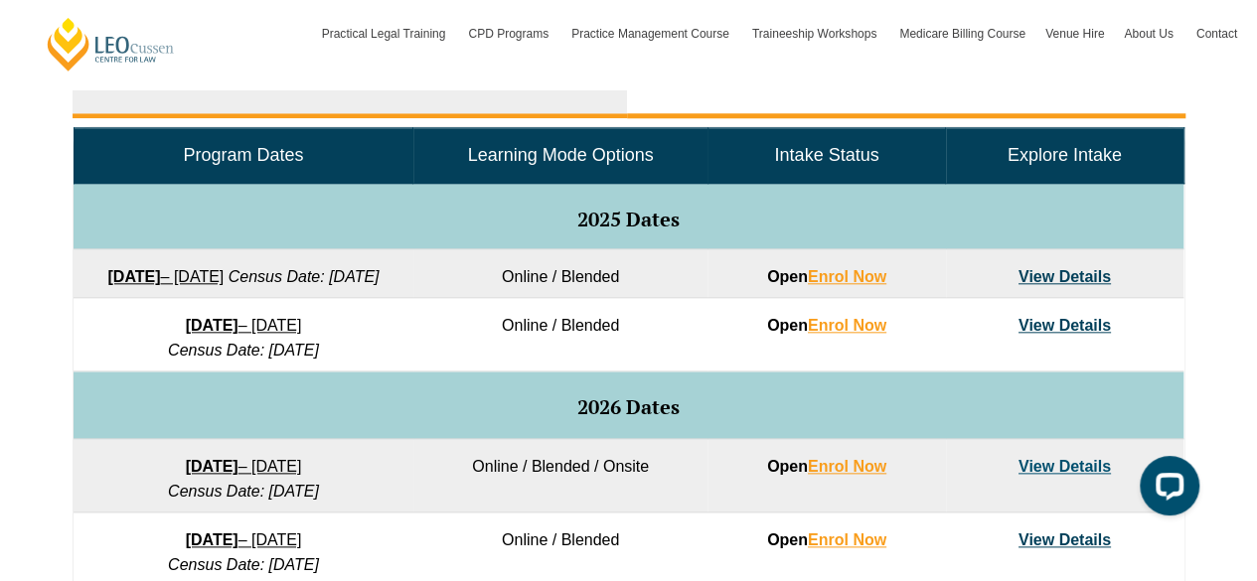
click at [702, 95] on li "Part Time" at bounding box center [906, 87] width 559 height 64
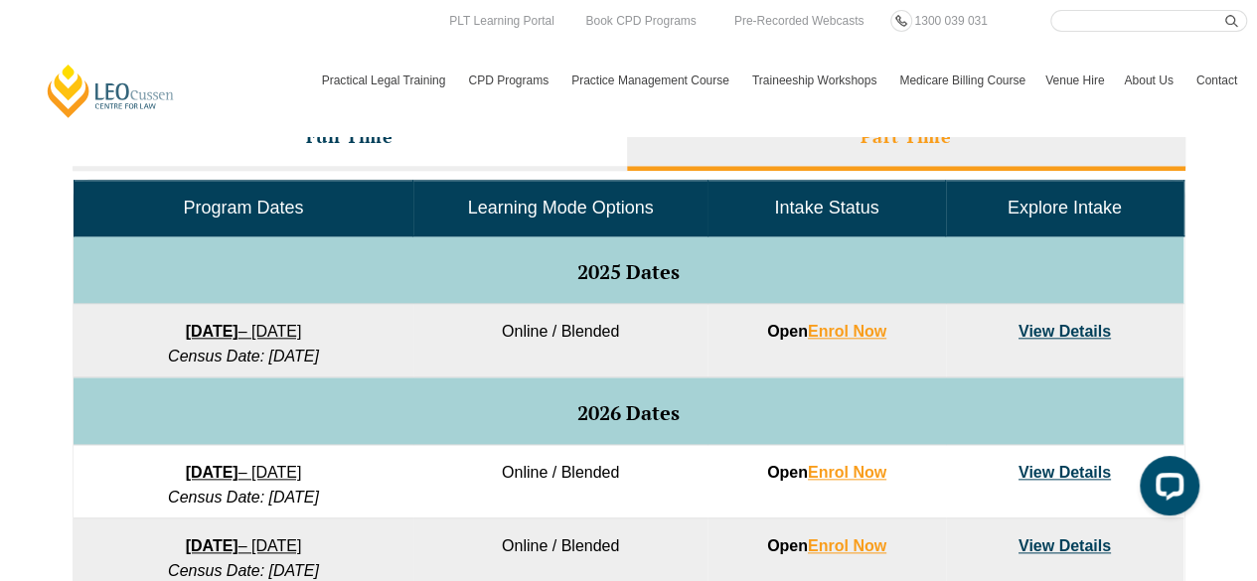
scroll to position [888, 0]
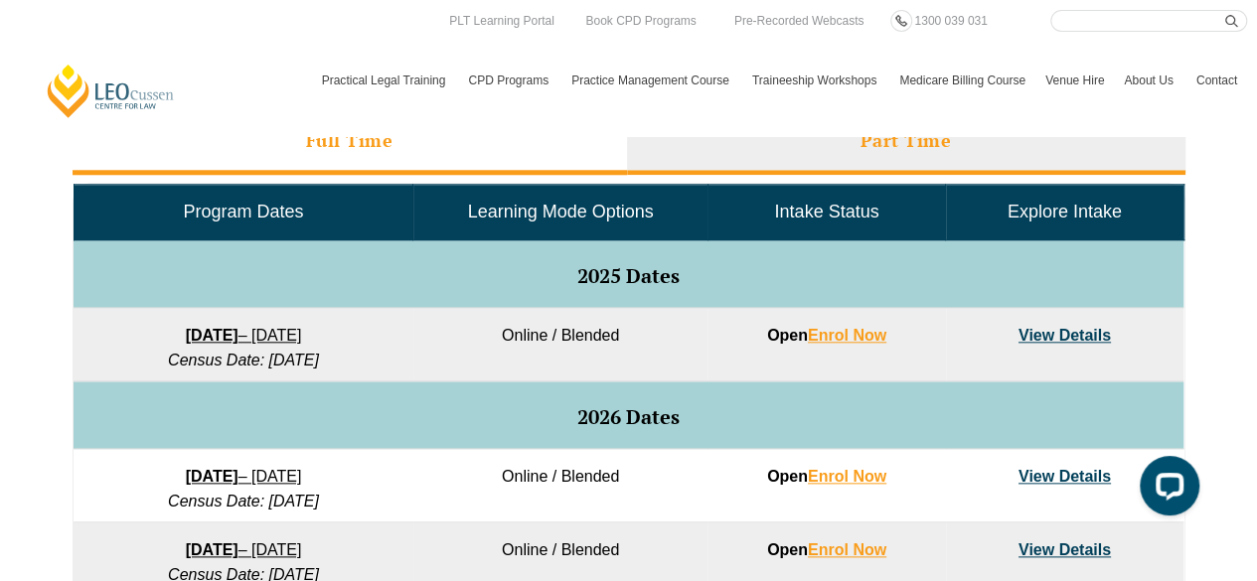
click at [406, 144] on li "Full Time" at bounding box center [350, 143] width 555 height 64
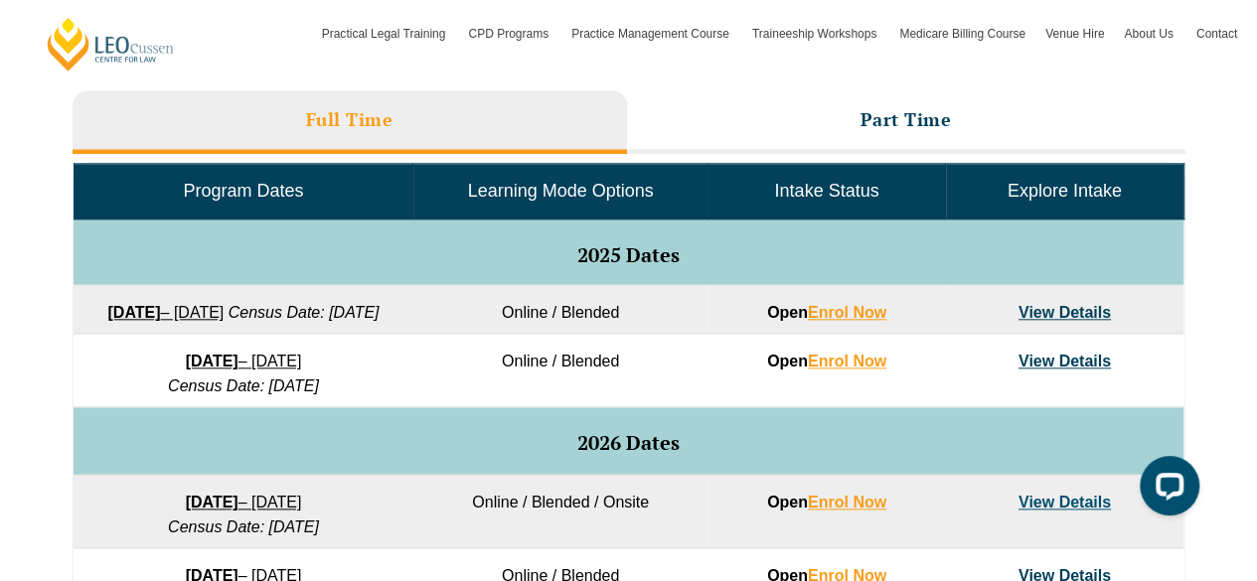
scroll to position [910, 0]
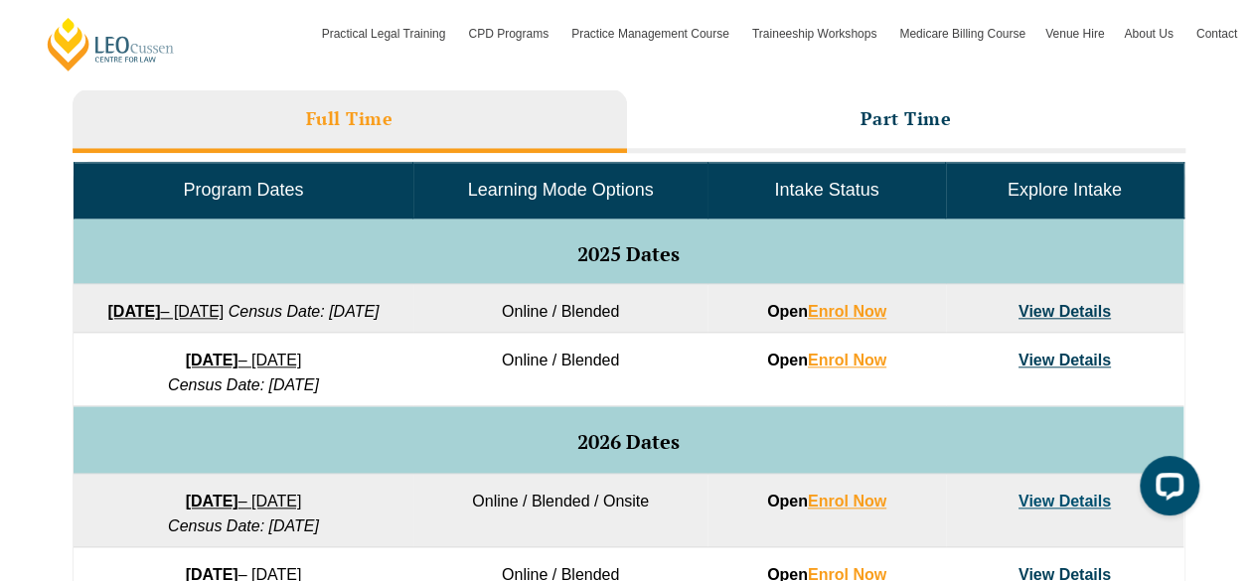
click at [1042, 304] on link "View Details" at bounding box center [1065, 311] width 92 height 17
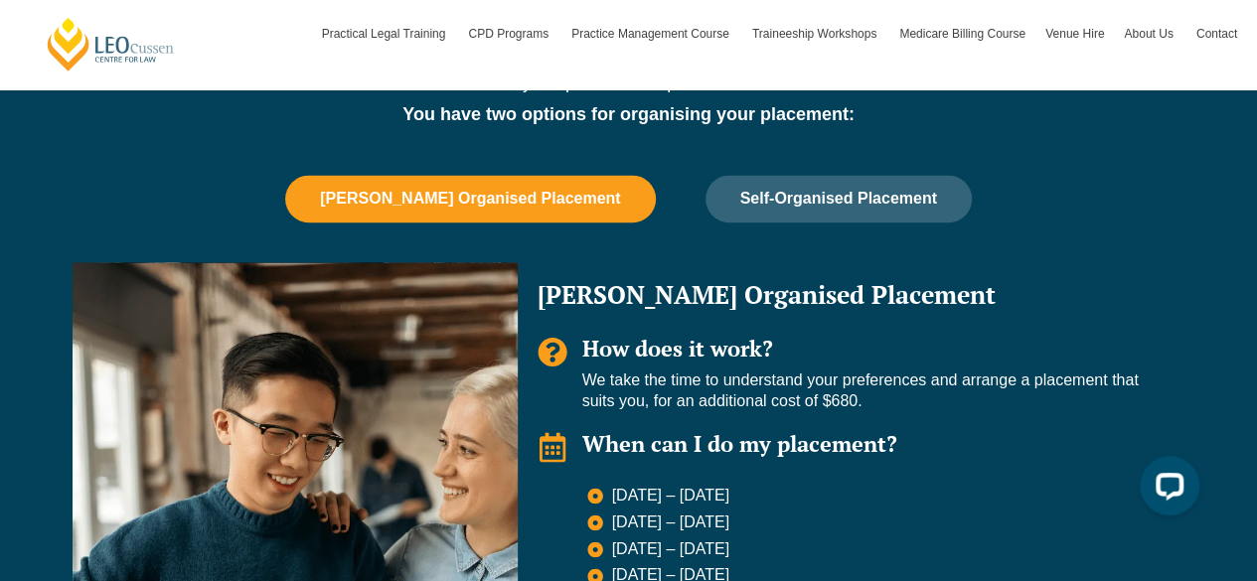
scroll to position [1280, 0]
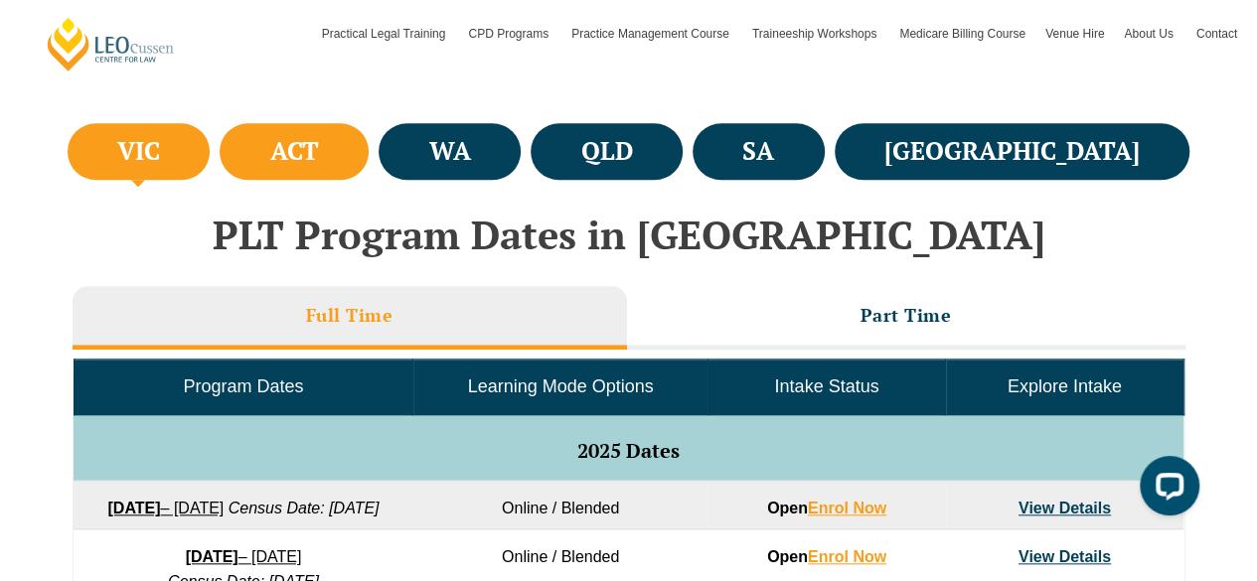
click at [369, 151] on li "ACT" at bounding box center [294, 151] width 149 height 57
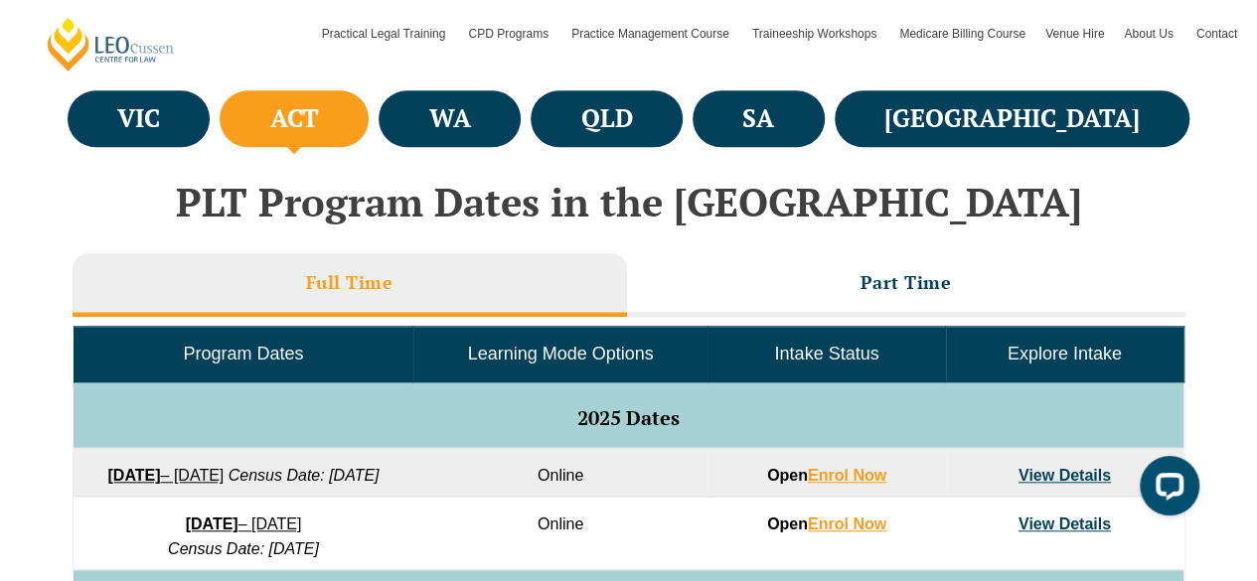
scroll to position [746, 0]
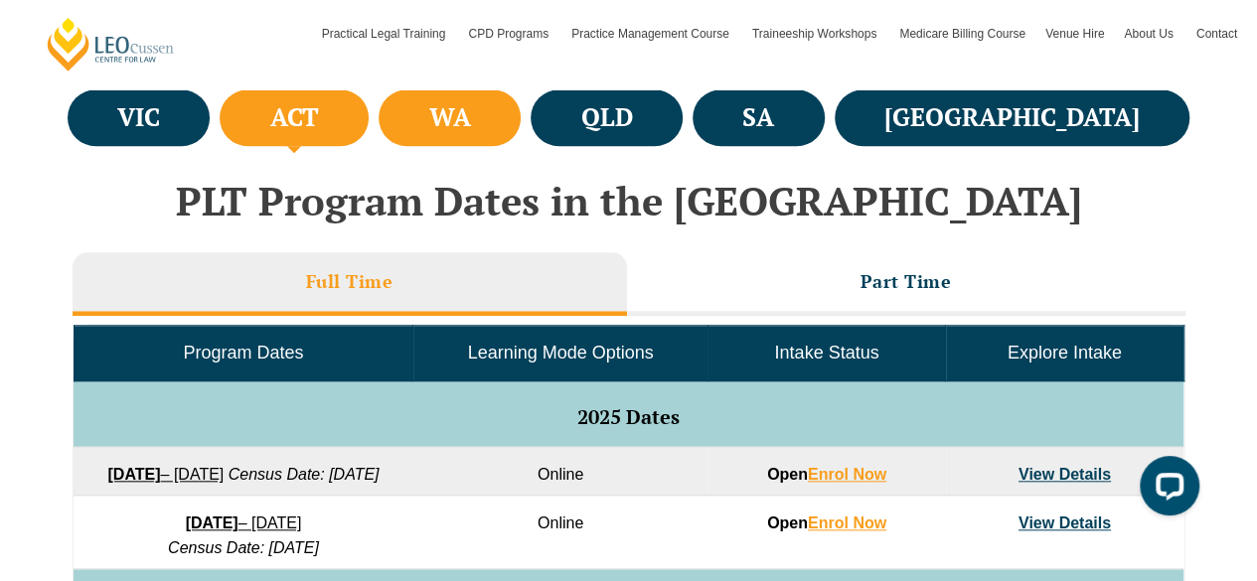
click at [471, 131] on h4 "WA" at bounding box center [450, 117] width 42 height 33
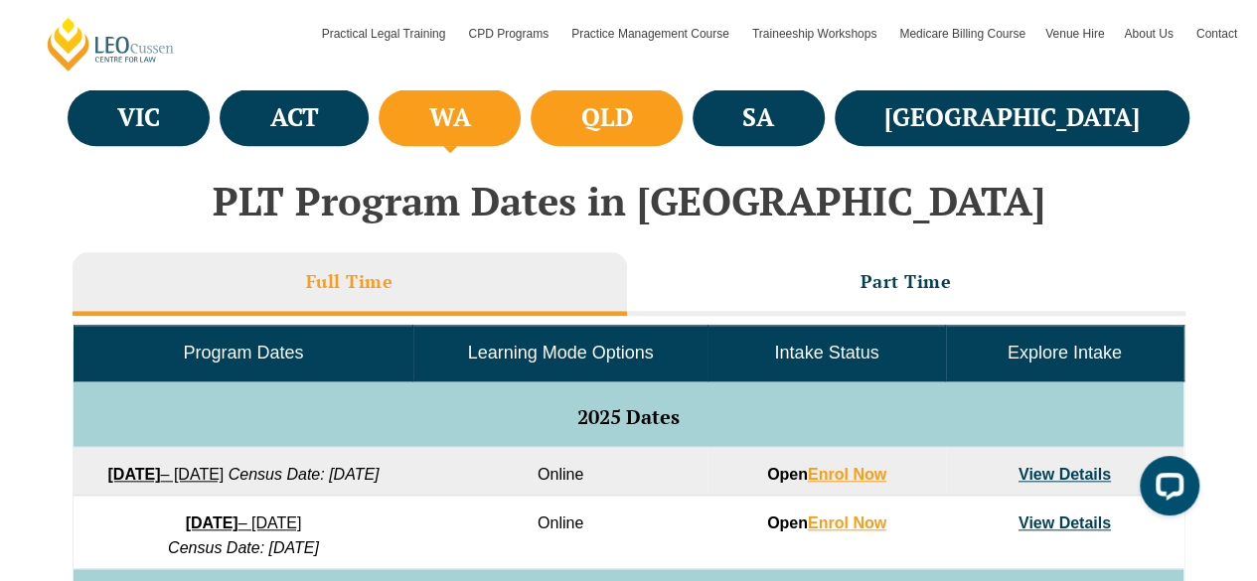
click at [632, 118] on h4 "QLD" at bounding box center [606, 117] width 52 height 33
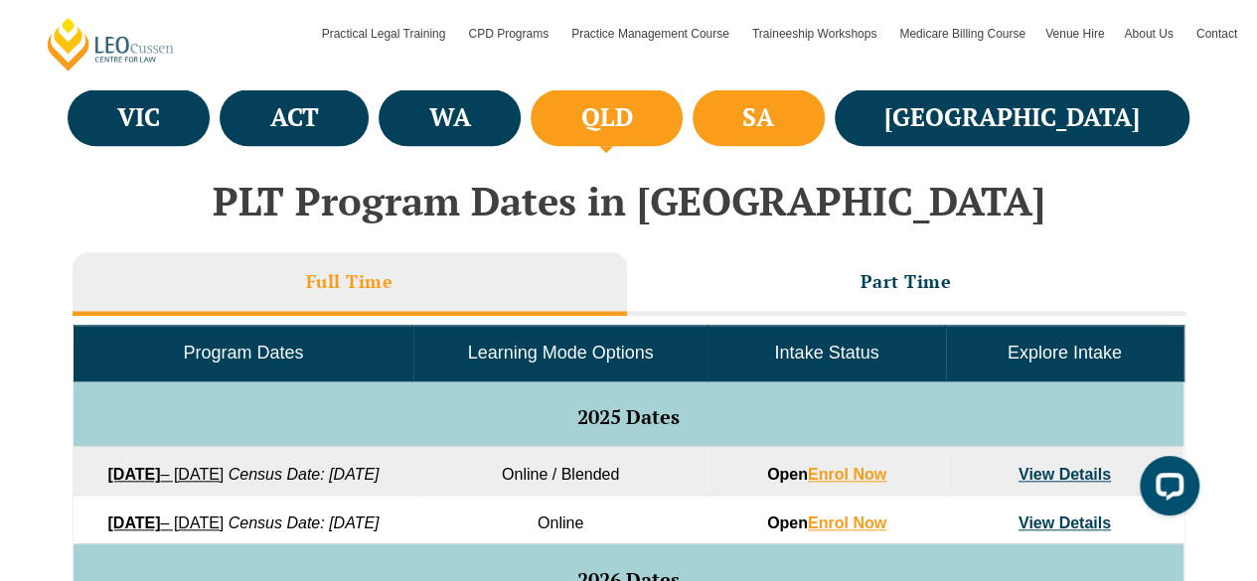
click at [825, 104] on li "SA" at bounding box center [759, 117] width 132 height 57
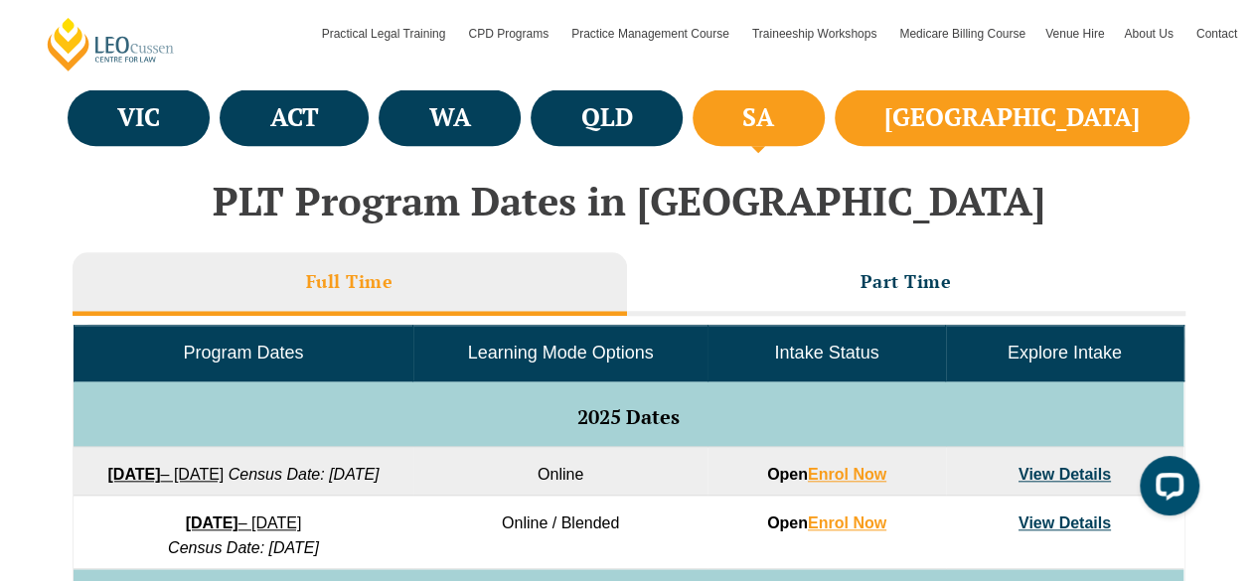
click at [1044, 125] on li "[GEOGRAPHIC_DATA]" at bounding box center [1013, 117] width 356 height 57
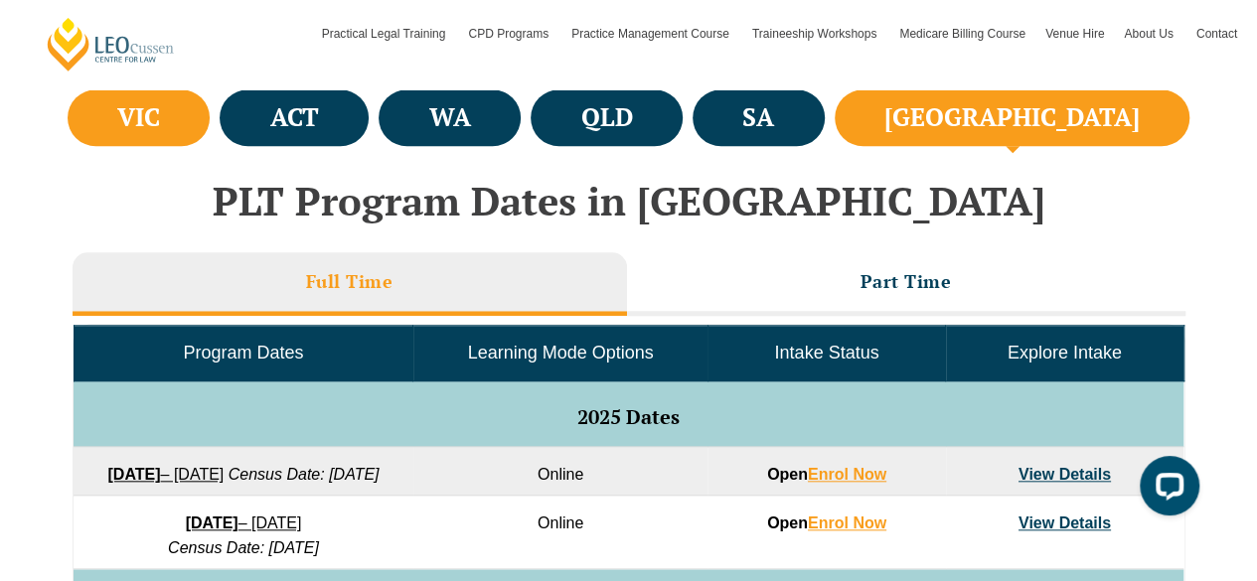
click at [109, 128] on li "VIC" at bounding box center [139, 117] width 143 height 57
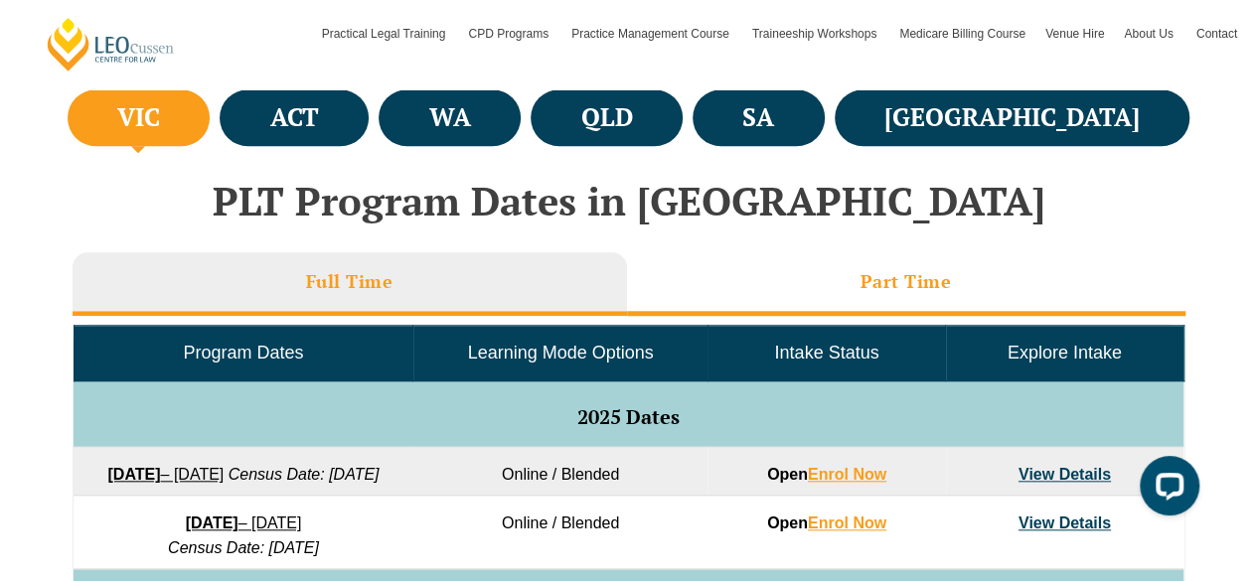
click at [776, 267] on li "Part Time" at bounding box center [906, 284] width 559 height 64
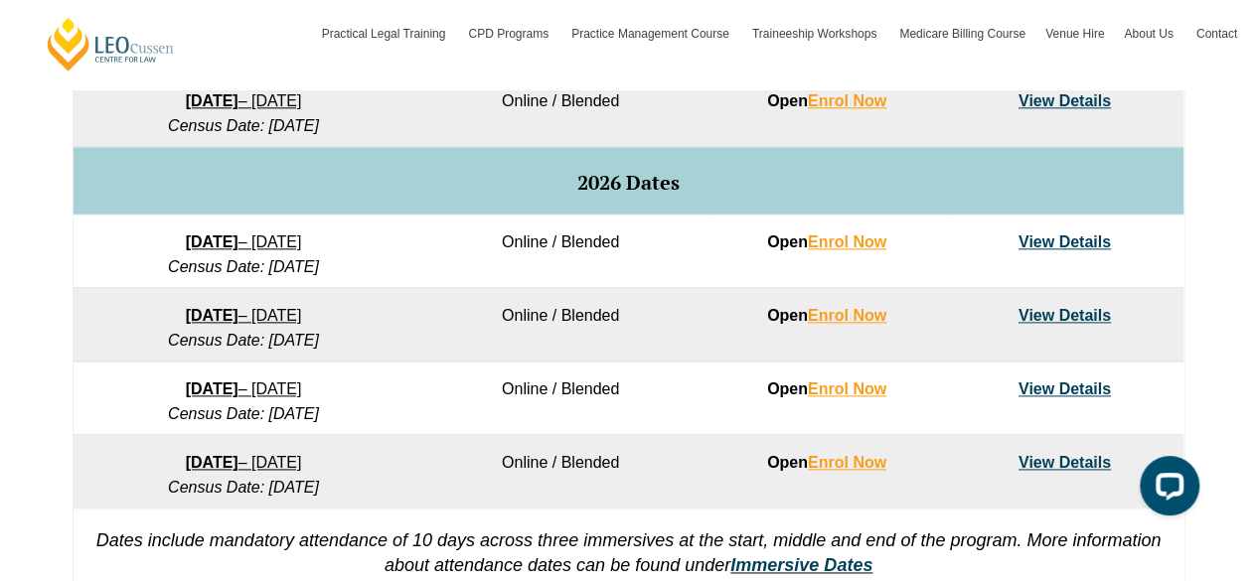
scroll to position [908, 0]
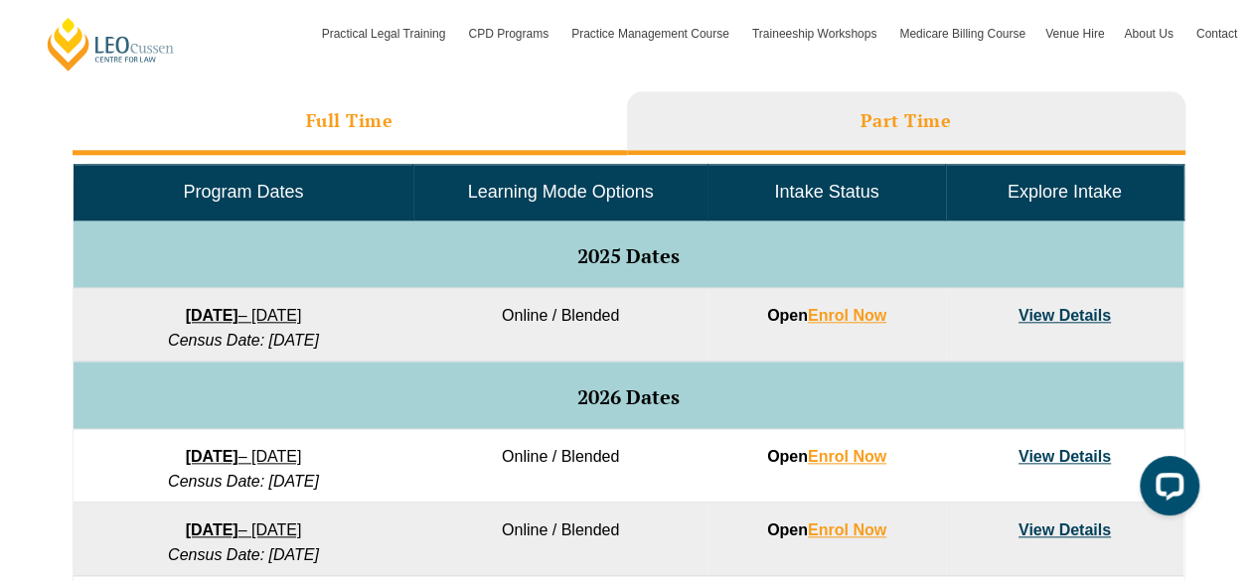
click at [298, 112] on li "Full Time" at bounding box center [350, 123] width 555 height 64
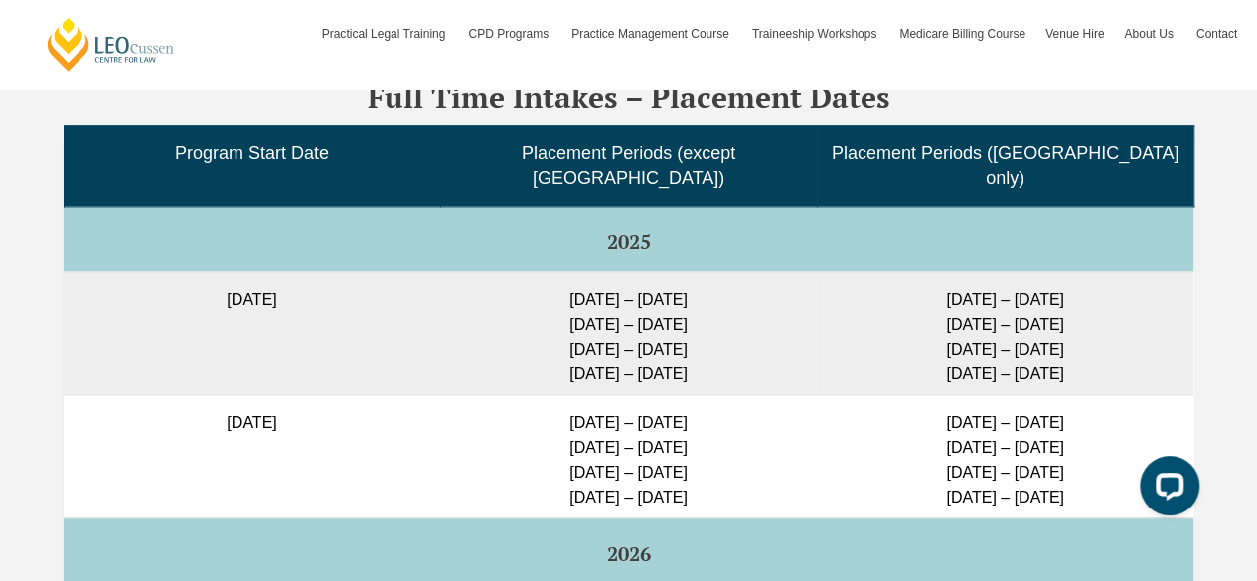
scroll to position [5060, 0]
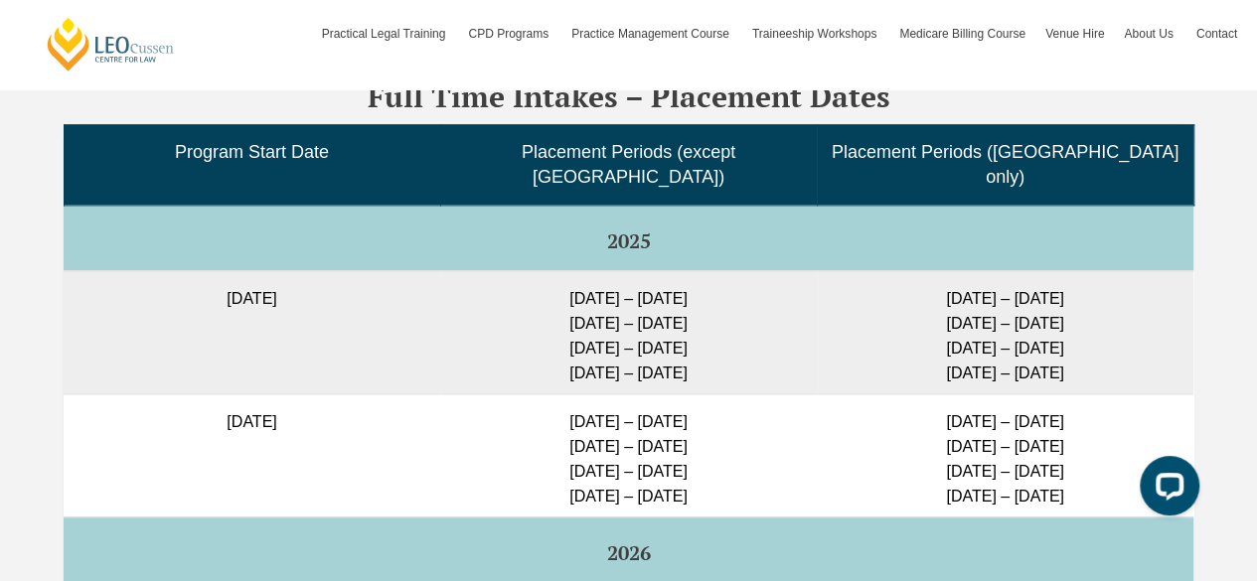
drag, startPoint x: 514, startPoint y: 285, endPoint x: 729, endPoint y: 355, distance: 225.7
click at [729, 355] on td "23 Feb – 16 March 2026 11 May – 29 May 2026 6 July – 24 July 2026 24 Aug – 11 S…" at bounding box center [628, 331] width 377 height 123
drag, startPoint x: 729, startPoint y: 355, endPoint x: 497, endPoint y: 279, distance: 243.6
click at [497, 279] on td "23 Feb – 16 March 2026 11 May – 29 May 2026 6 July – 24 July 2026 24 Aug – 11 S…" at bounding box center [628, 331] width 377 height 123
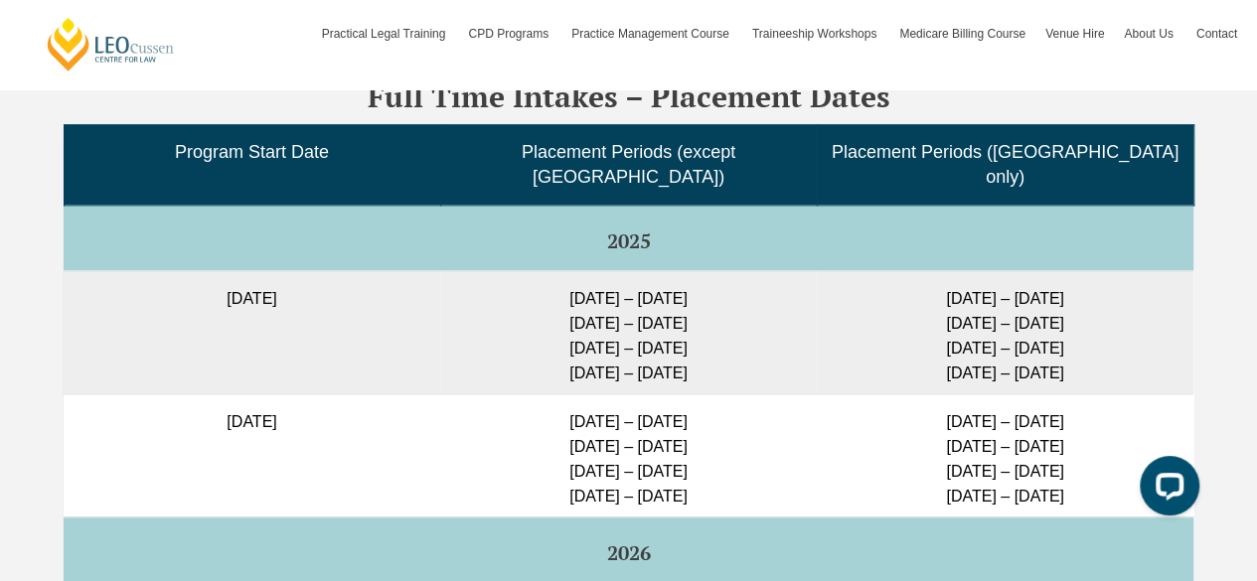
click at [497, 279] on td "23 Feb – 16 March 2026 11 May – 29 May 2026 6 July – 24 July 2026 24 Aug – 11 S…" at bounding box center [628, 331] width 377 height 123
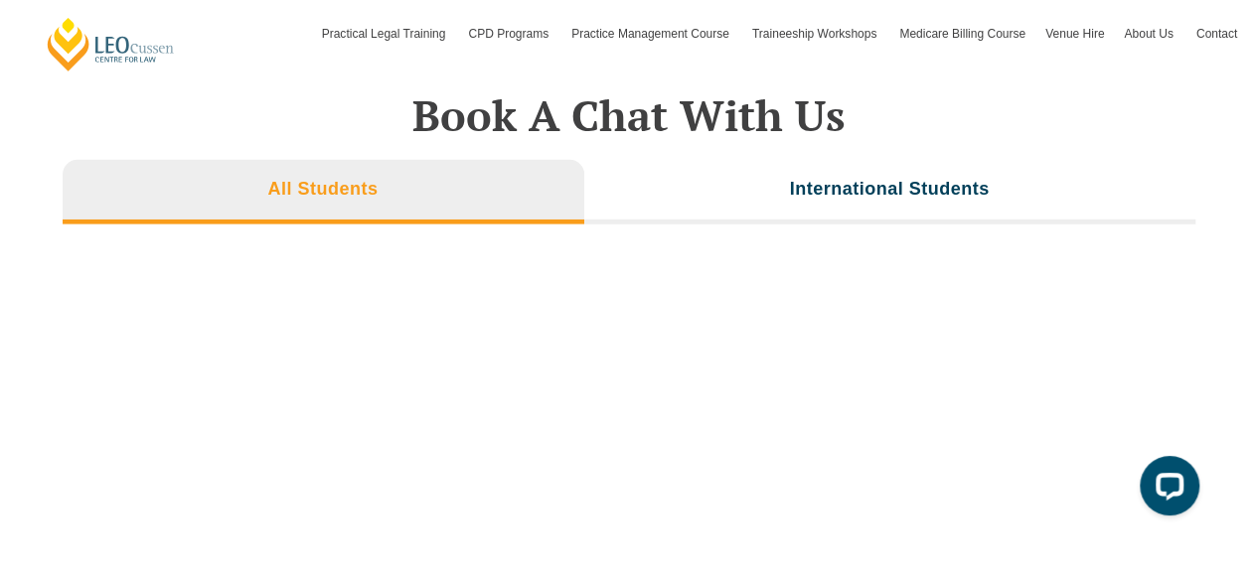
scroll to position [6558, 0]
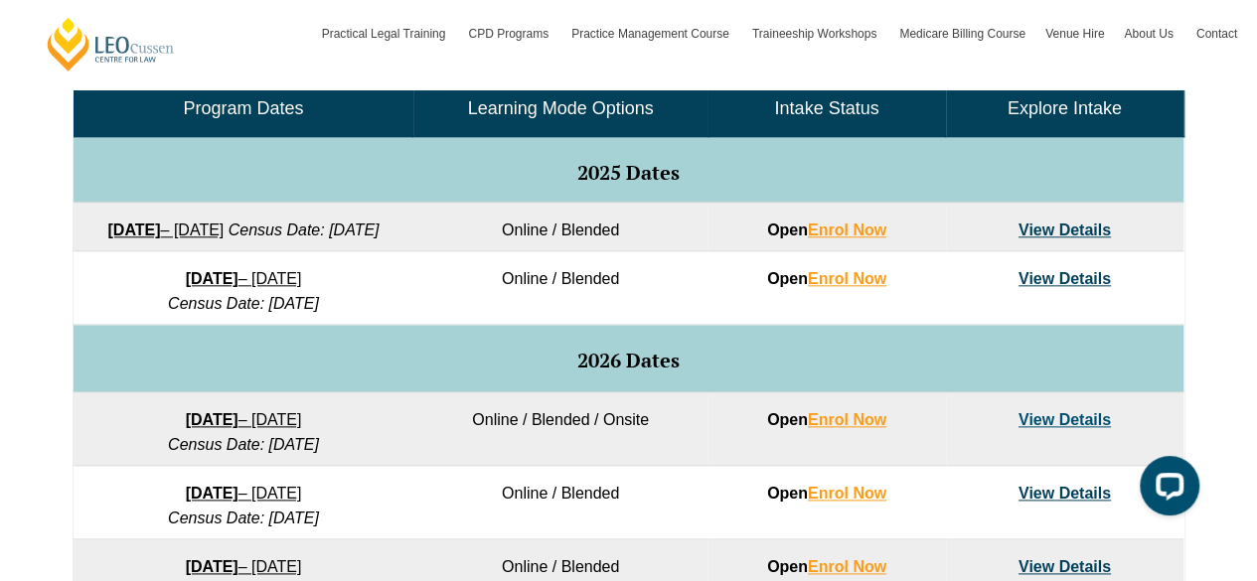
click at [224, 232] on link "22 September 2025 – 20 February 2026" at bounding box center [165, 230] width 116 height 17
